Goal: Task Accomplishment & Management: Use online tool/utility

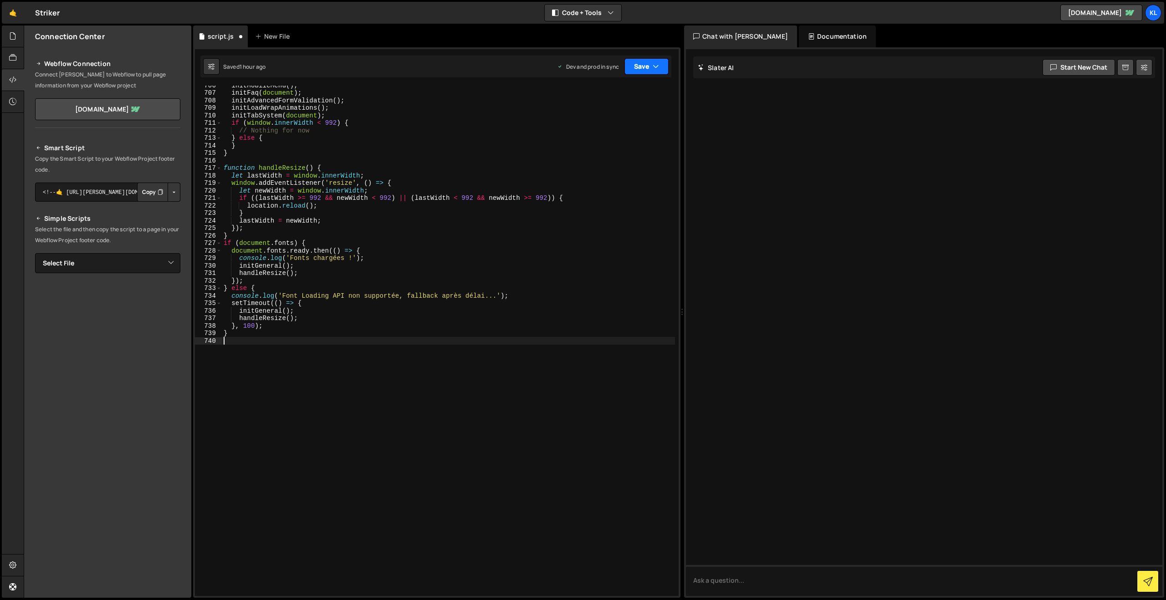
drag, startPoint x: 627, startPoint y: 65, endPoint x: 636, endPoint y: 80, distance: 17.5
click at [627, 66] on button "Save" at bounding box center [647, 66] width 44 height 16
click at [621, 110] on button "Save to Production S Saved 1 hour ago" at bounding box center [615, 124] width 109 height 30
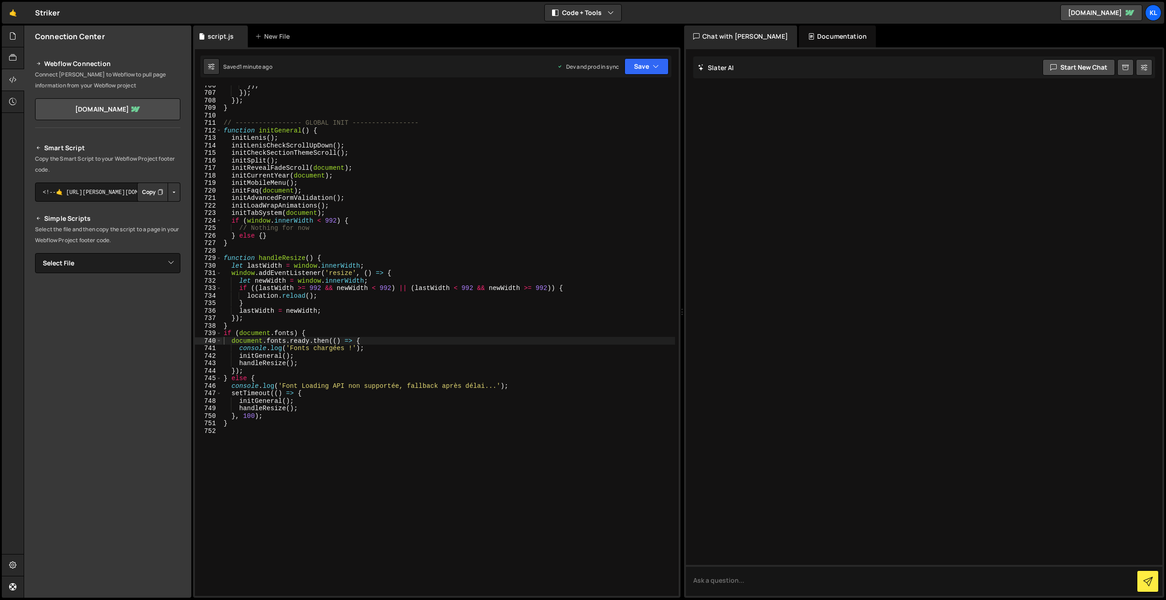
click at [421, 183] on div "}) ; }) ; }) ; } // ----------------- GLOBAL INIT ----------------- function in…" at bounding box center [448, 345] width 453 height 526
type textarea "}"
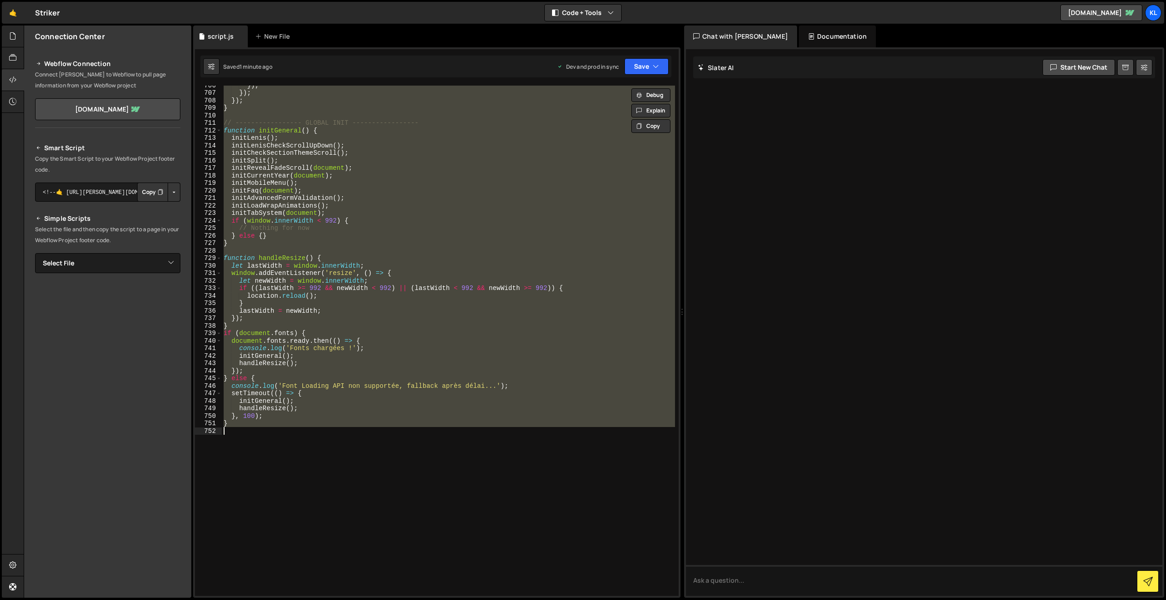
paste textarea
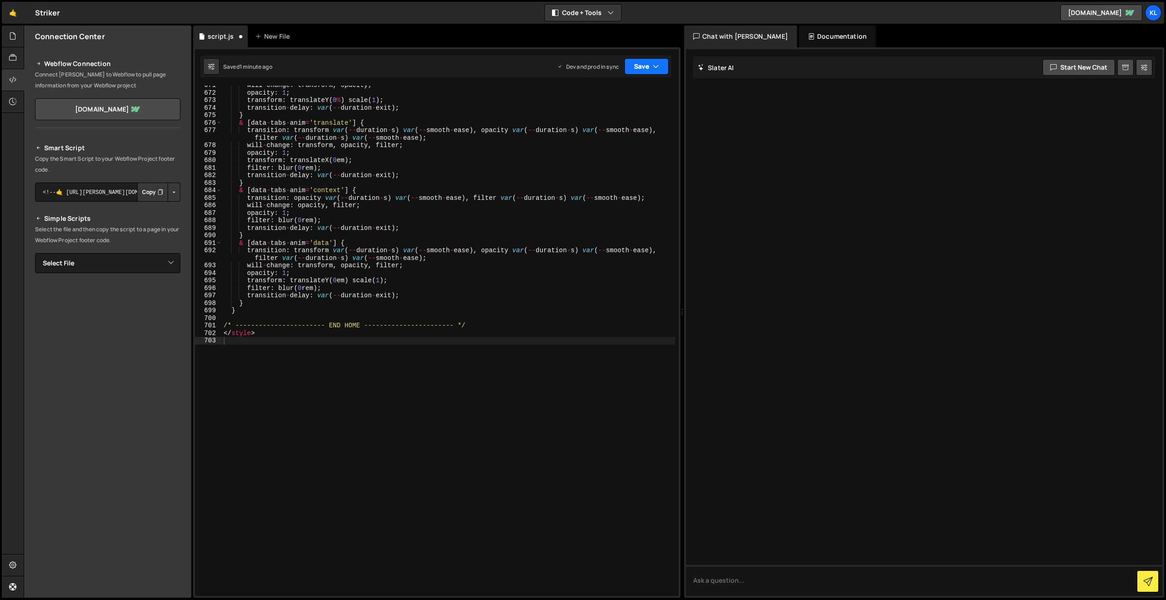
click at [649, 58] on button "Save" at bounding box center [647, 66] width 44 height 16
click at [600, 126] on div "1 minute ago" at bounding box center [601, 128] width 32 height 8
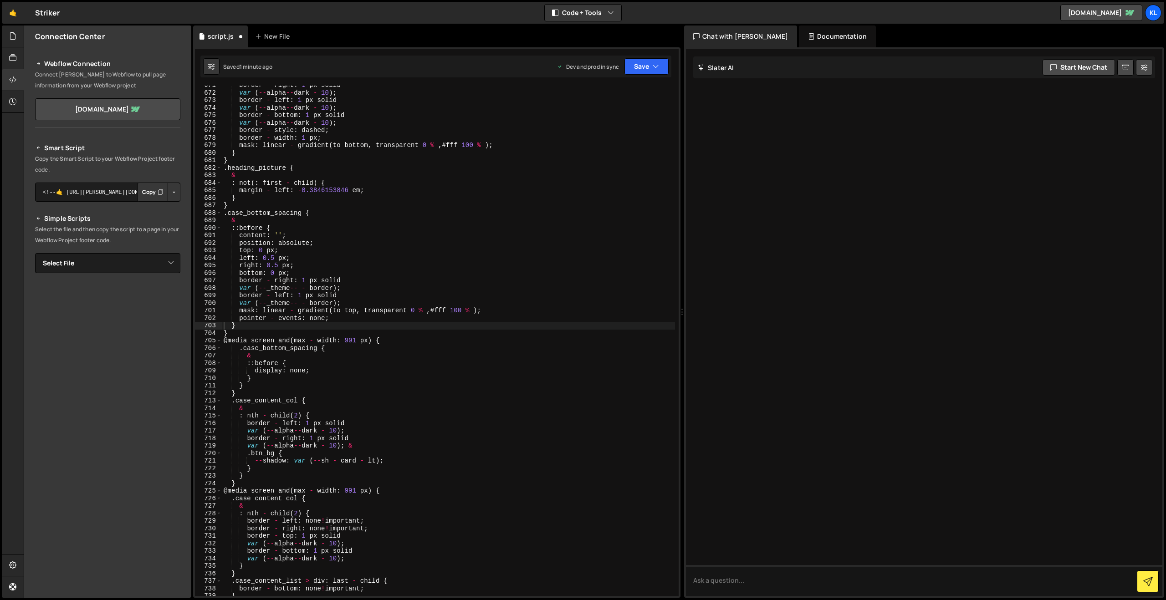
scroll to position [5041, 0]
click at [322, 220] on div "border - right : 1 px solid var ( -- alpha -- dark - 10 ) ; border - left : 1 p…" at bounding box center [448, 345] width 453 height 526
type textarea "/style>"
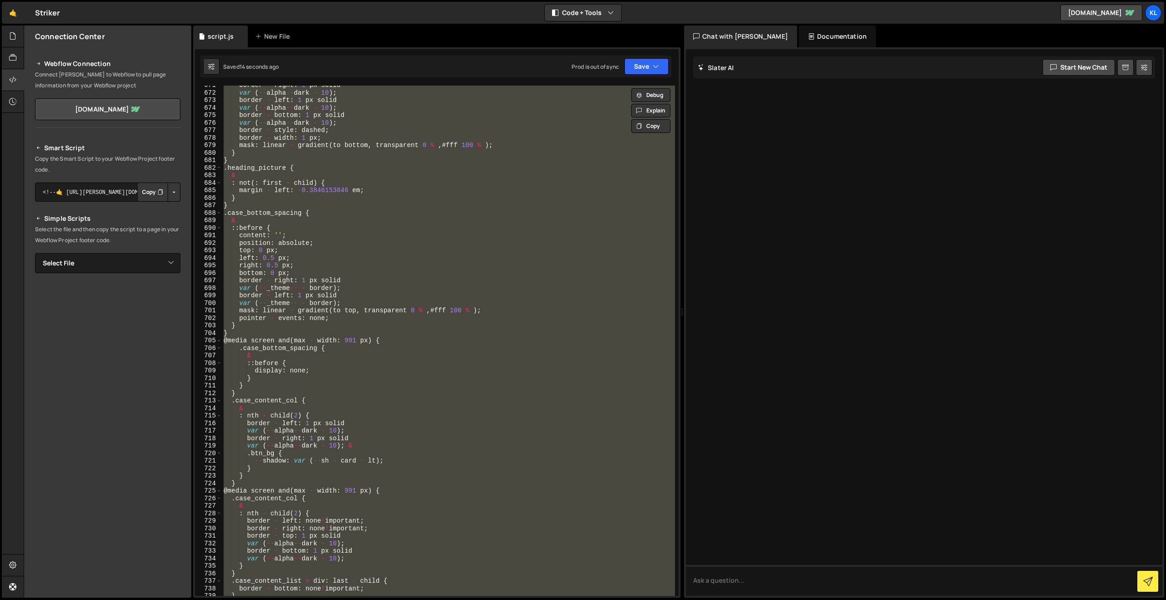
paste textarea
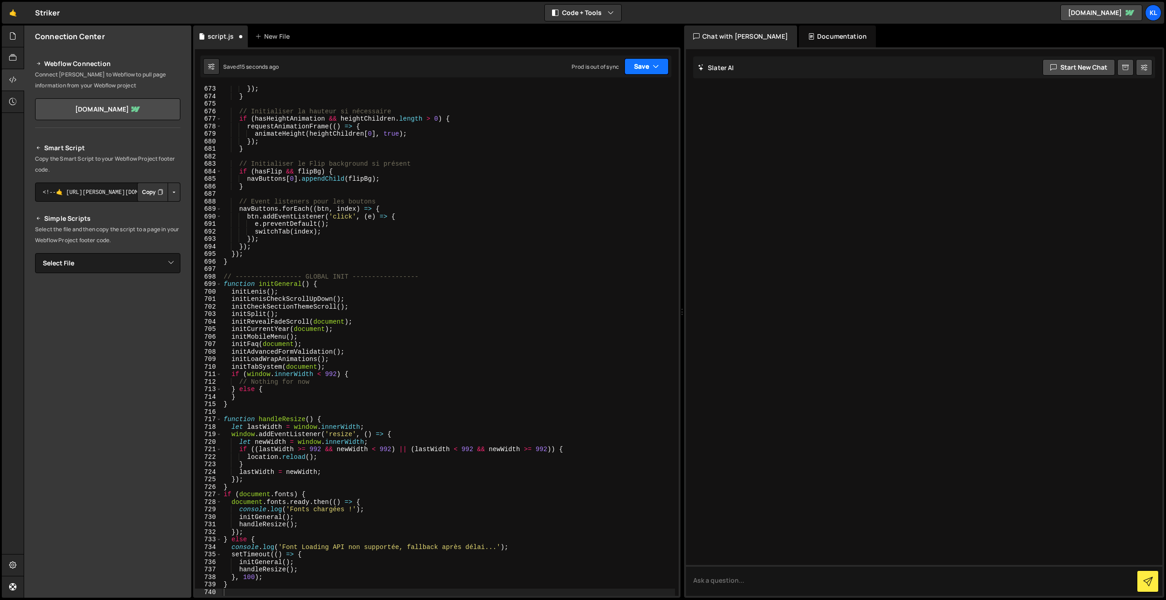
click at [649, 68] on button "Save" at bounding box center [647, 66] width 44 height 16
click at [610, 116] on div "Save to Production S" at bounding box center [616, 118] width 95 height 9
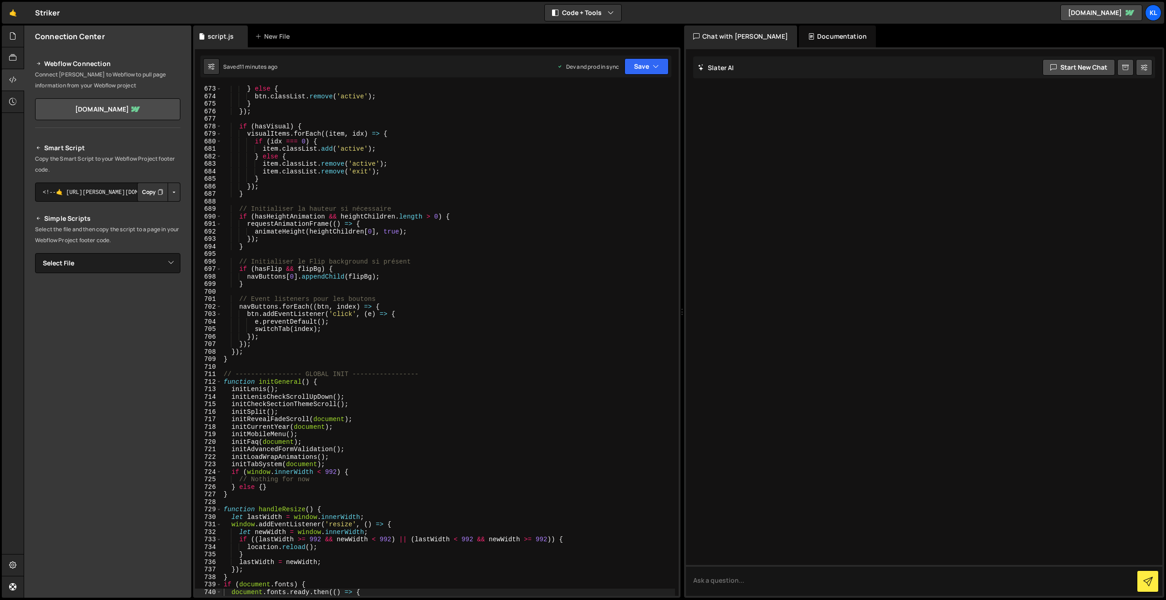
click at [475, 267] on div "} else { btn . classList . remove ( 'active' ) ; } }) ; if ( hasVisual ) { visu…" at bounding box center [448, 348] width 453 height 526
type textarea "}"
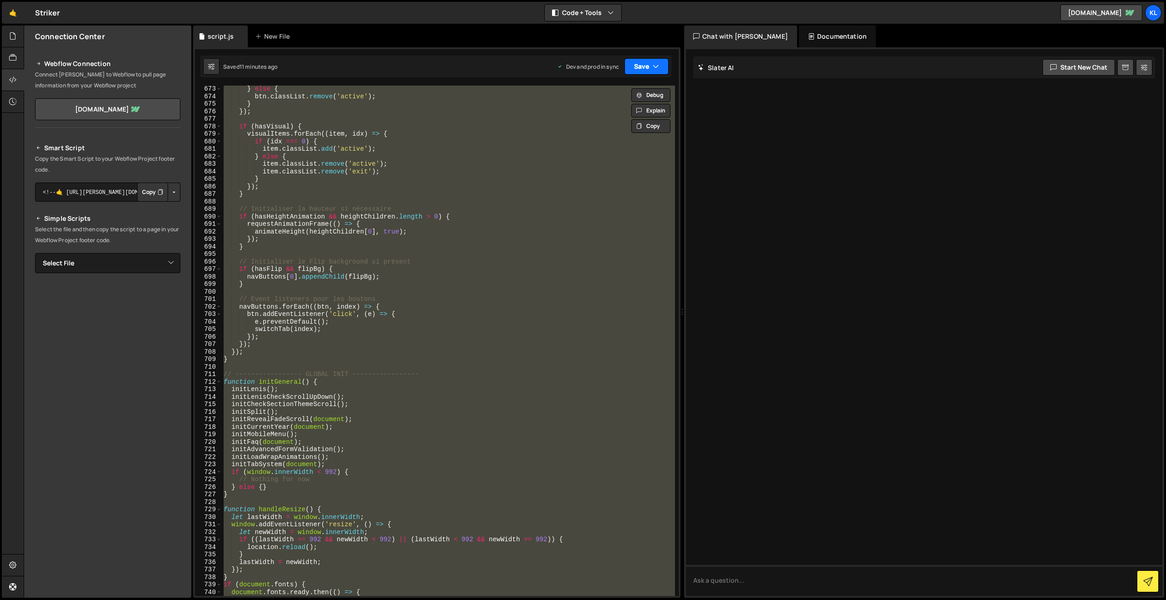
paste textarea
click at [649, 72] on button "Save" at bounding box center [647, 66] width 44 height 16
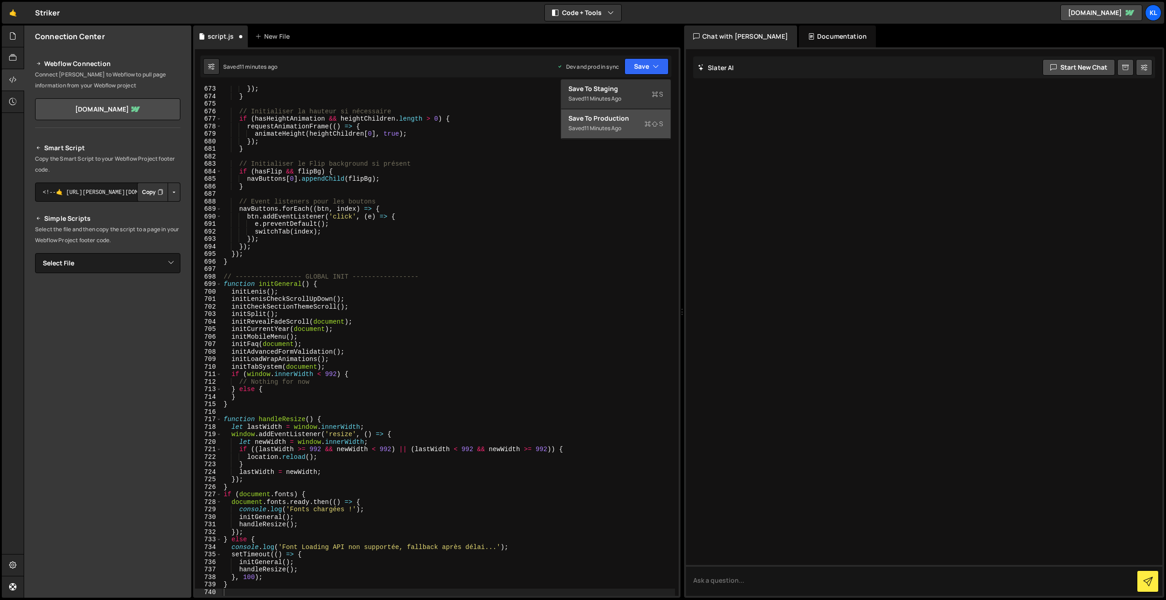
click at [584, 133] on div "Saved 11 minutes ago" at bounding box center [616, 128] width 95 height 11
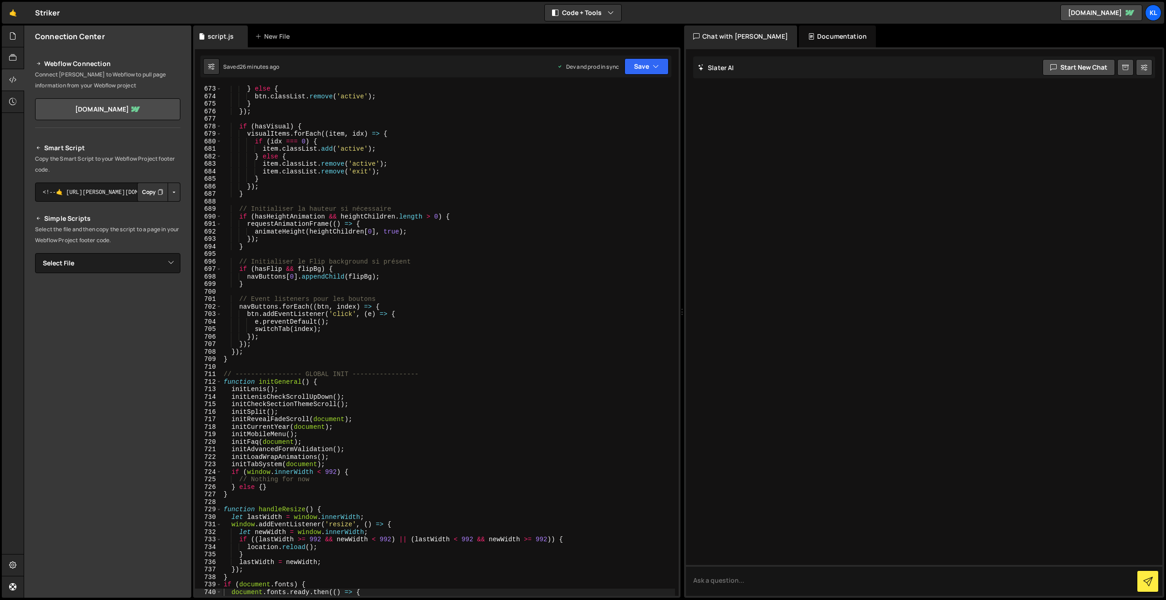
click at [522, 214] on div "} else { btn . classList . remove ( 'active' ) ; } }) ; if ( hasVisual ) { visu…" at bounding box center [448, 348] width 453 height 526
type textarea "}"
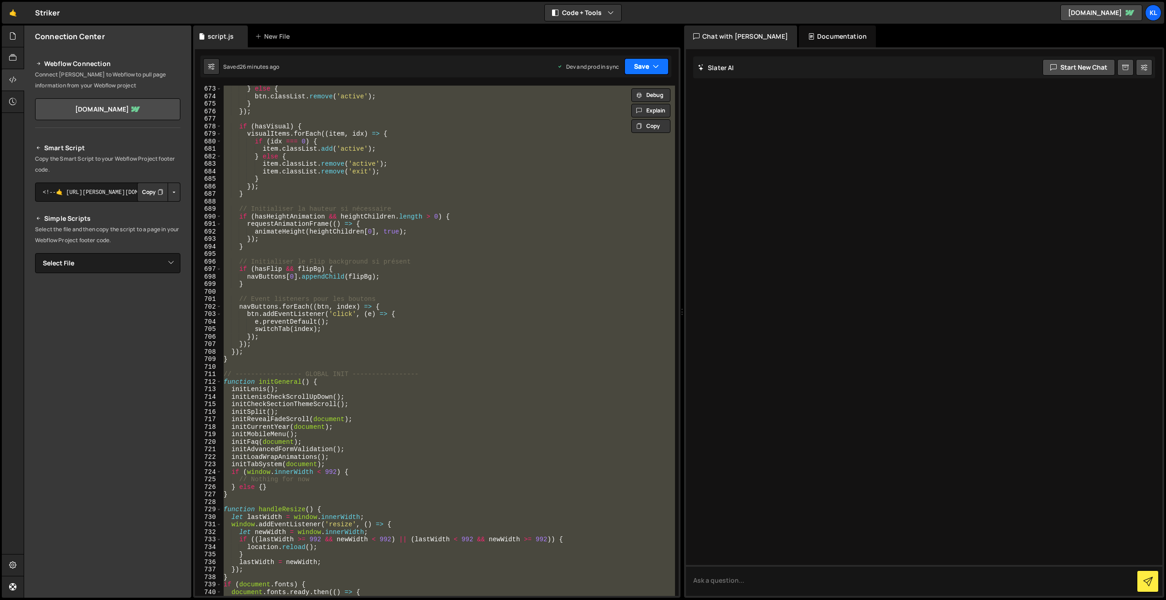
paste textarea
click at [636, 68] on button "Save" at bounding box center [647, 66] width 44 height 16
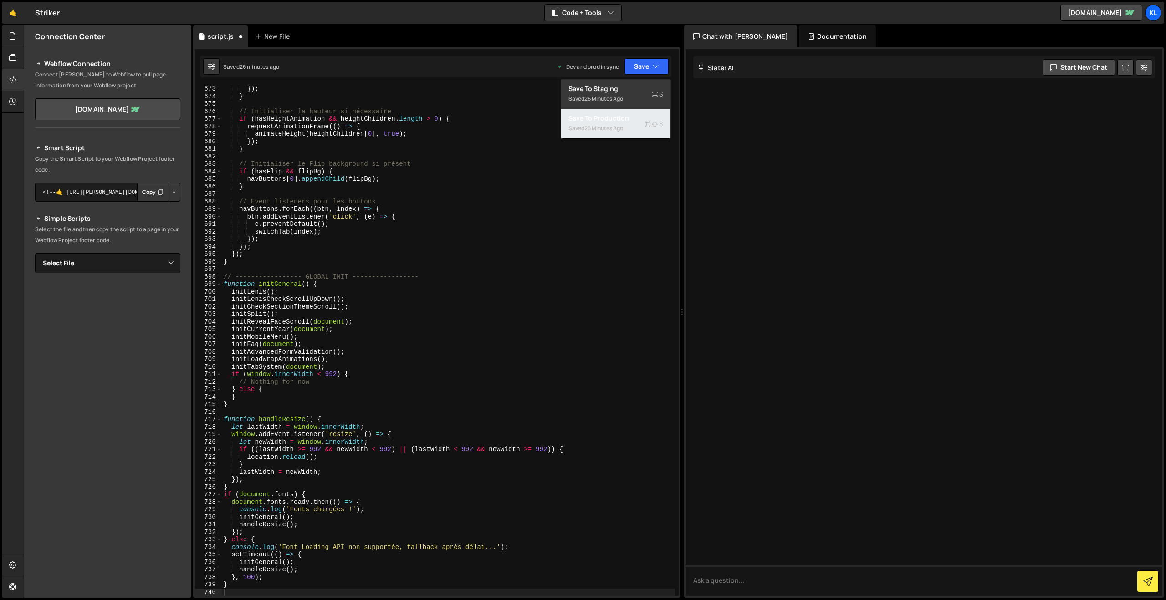
drag, startPoint x: 600, startPoint y: 125, endPoint x: 390, endPoint y: 41, distance: 226.0
click at [600, 125] on div "26 minutes ago" at bounding box center [604, 128] width 39 height 8
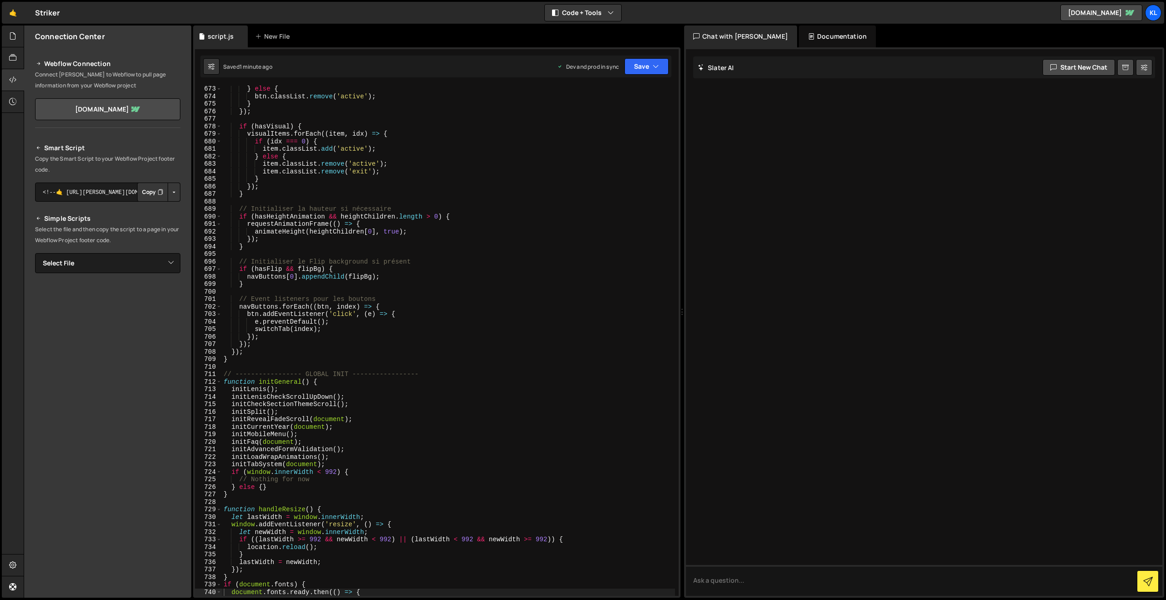
click at [389, 170] on div "} else { btn . classList . remove ( 'active' ) ; } }) ; if ( hasVisual ) { visu…" at bounding box center [448, 348] width 453 height 526
type textarea "}"
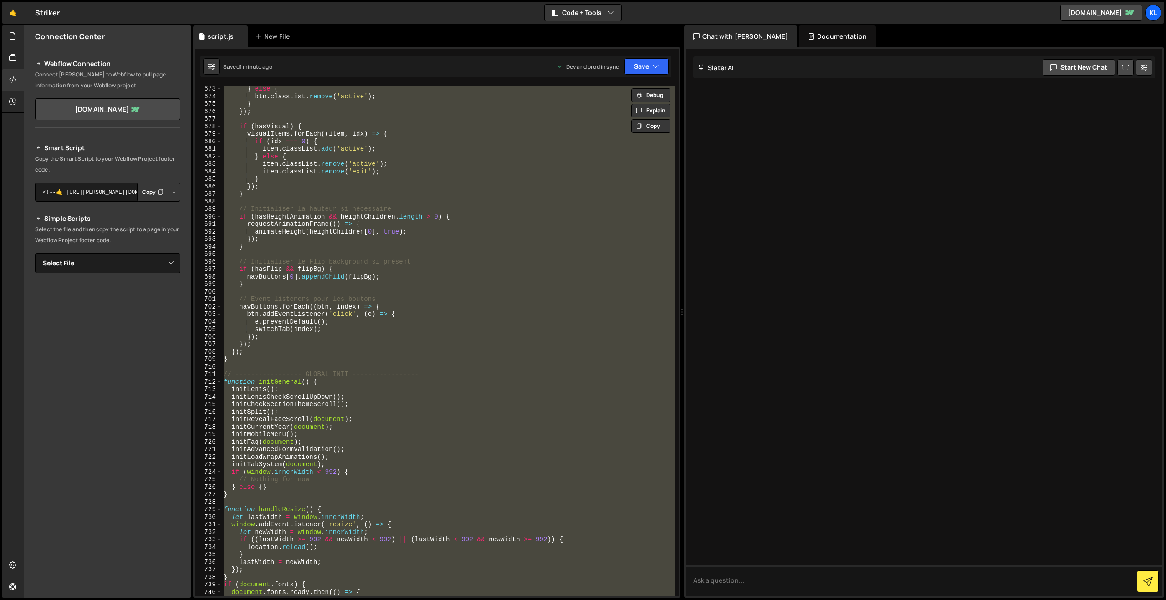
paste textarea
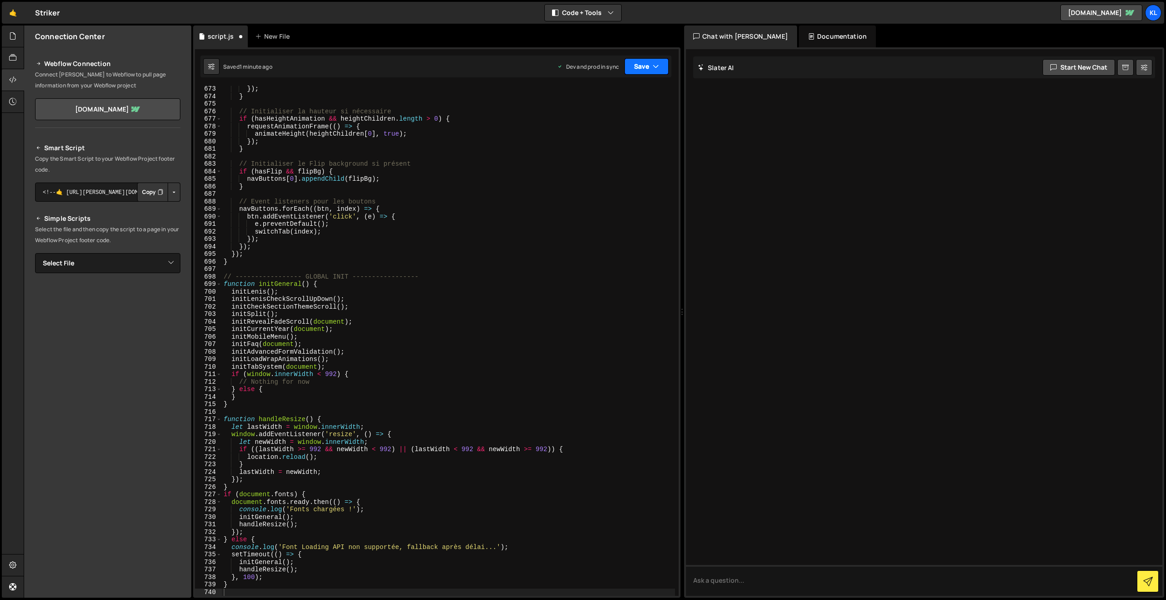
click at [639, 70] on button "Save" at bounding box center [647, 66] width 44 height 16
click at [621, 126] on div "Saved 1 minute ago" at bounding box center [616, 128] width 95 height 11
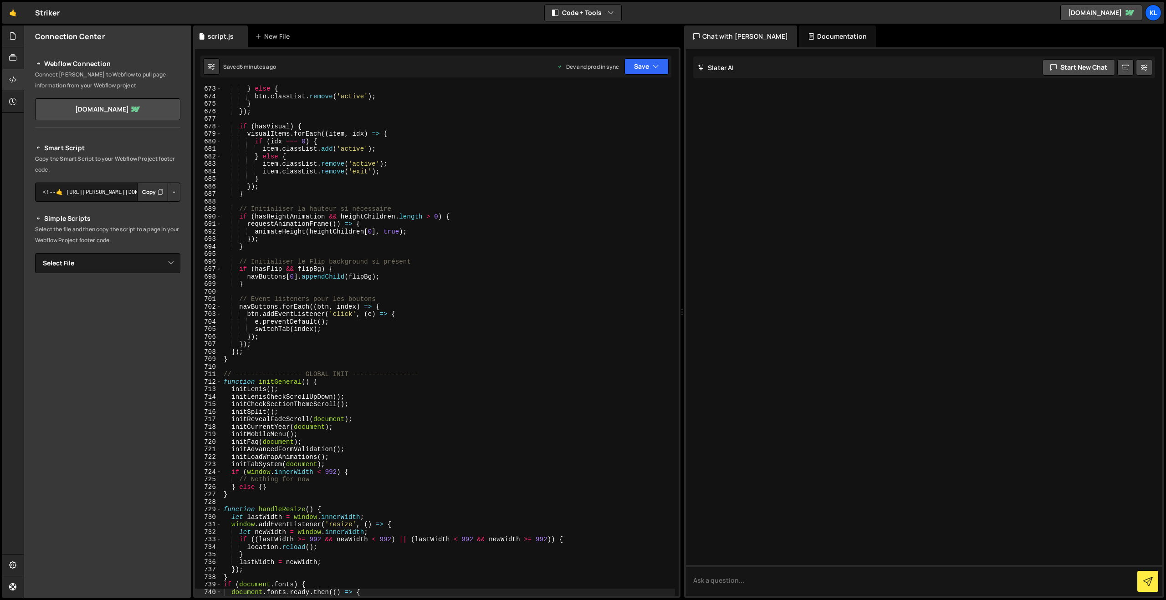
drag, startPoint x: 471, startPoint y: 251, endPoint x: 484, endPoint y: 244, distance: 15.5
click at [472, 256] on div "} else { btn . classList . remove ( 'active' ) ; } }) ; if ( hasVisual ) { visu…" at bounding box center [448, 348] width 453 height 526
type textarea "}"
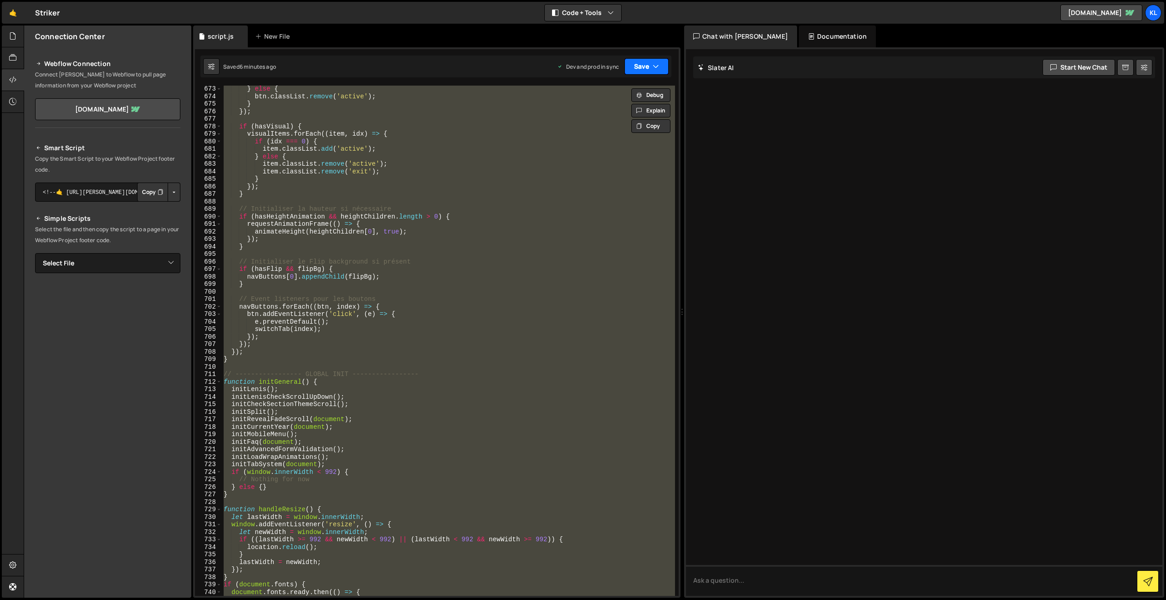
paste textarea
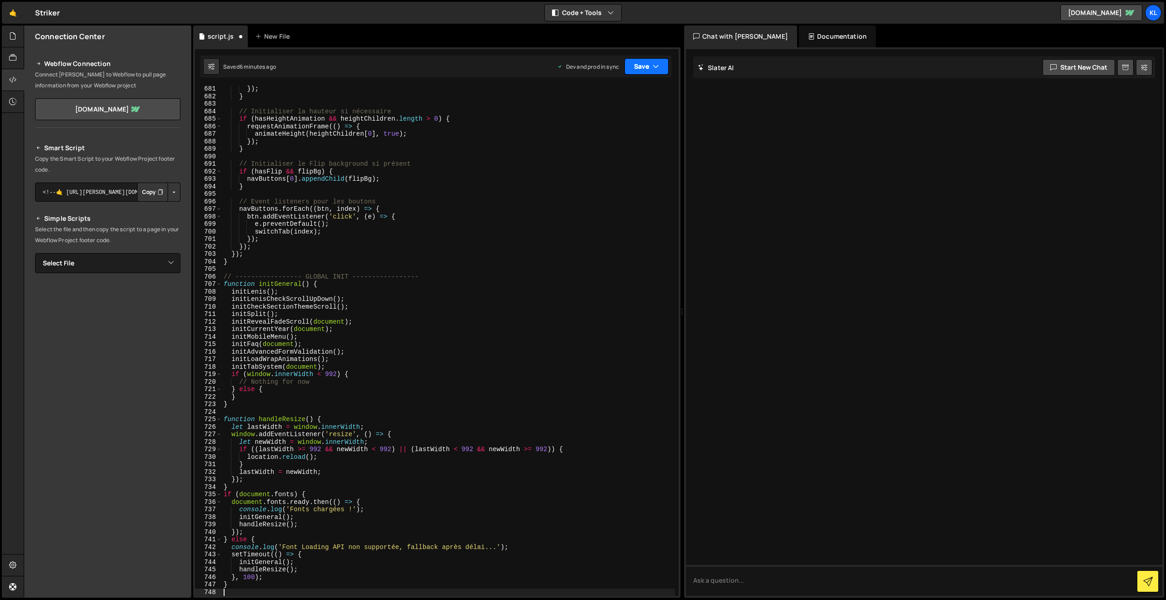
click at [640, 70] on button "Save" at bounding box center [647, 66] width 44 height 16
drag, startPoint x: 589, startPoint y: 123, endPoint x: 569, endPoint y: 108, distance: 24.6
click at [589, 123] on div "Saved 6 minutes ago" at bounding box center [616, 128] width 95 height 11
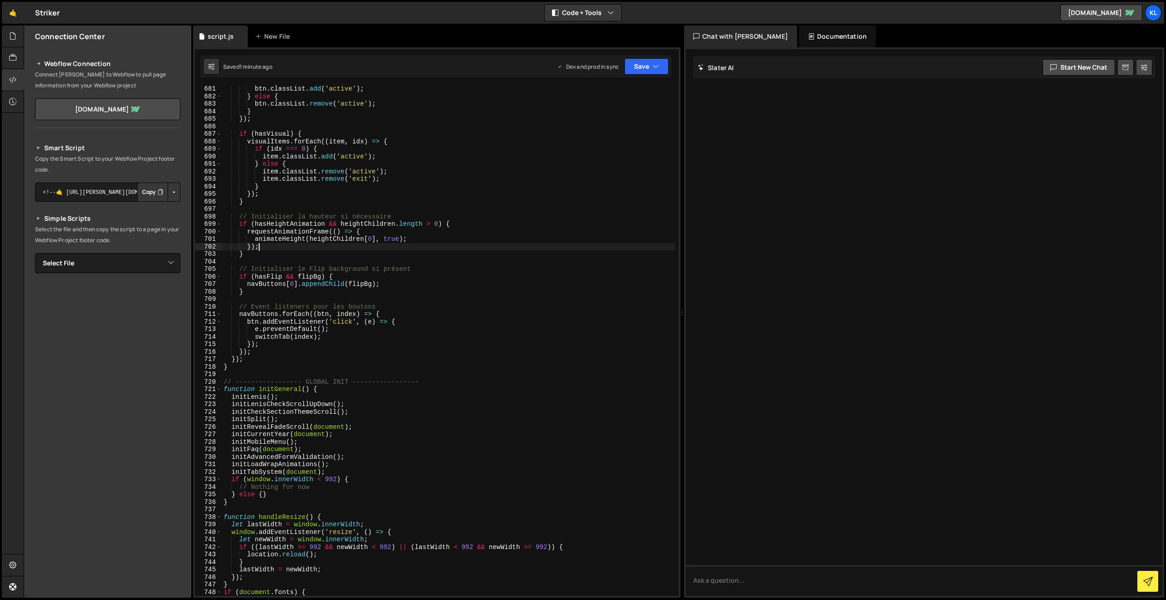
drag, startPoint x: 518, startPoint y: 247, endPoint x: 540, endPoint y: 223, distance: 32.3
click at [518, 247] on div "btn . classList . add ( 'active' ) ; } else { btn . classList . remove ( 'activ…" at bounding box center [448, 348] width 453 height 526
type textarea "}"
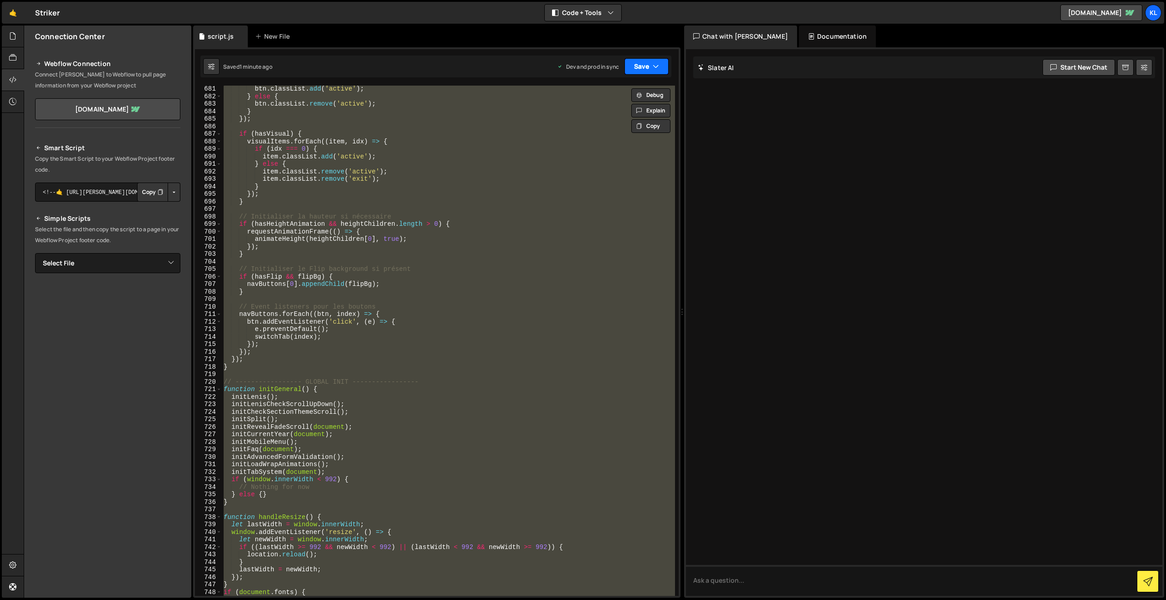
paste textarea
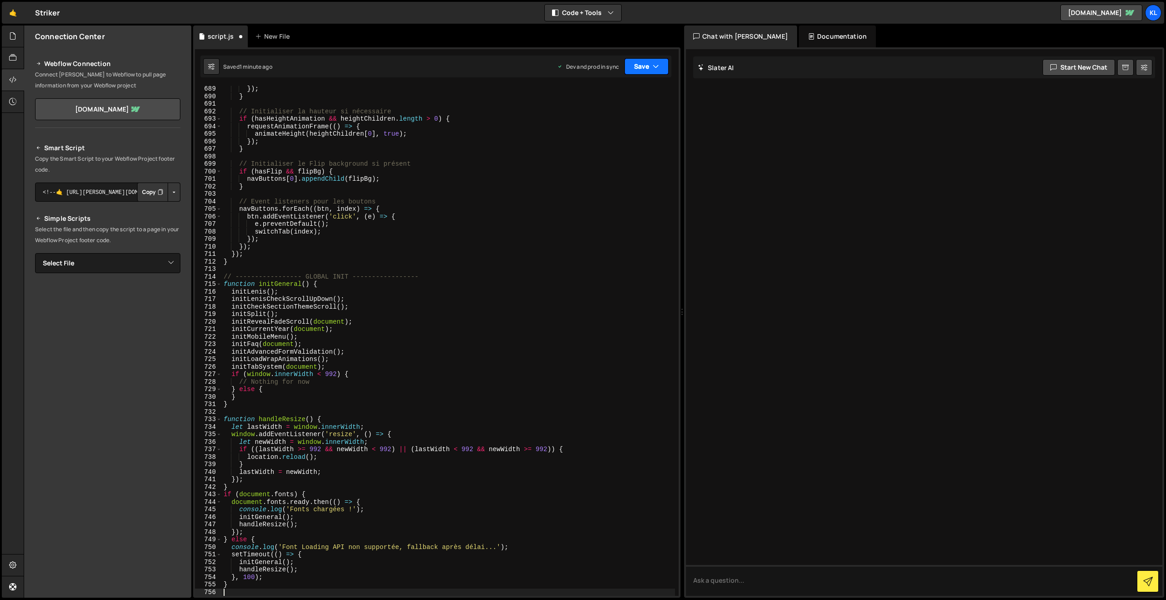
click at [649, 64] on button "Save" at bounding box center [647, 66] width 44 height 16
click at [591, 120] on div "Save to Production S" at bounding box center [616, 118] width 95 height 9
